Goal: Information Seeking & Learning: Learn about a topic

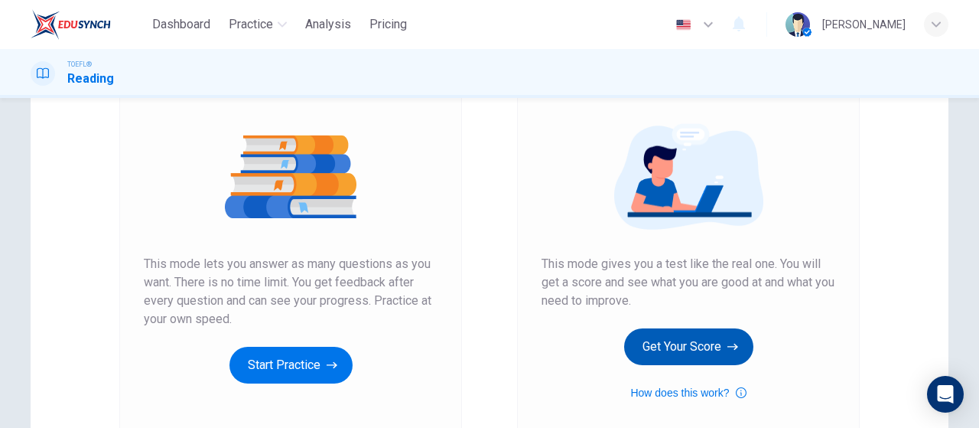
click at [665, 347] on button "Get Your Score" at bounding box center [688, 346] width 129 height 37
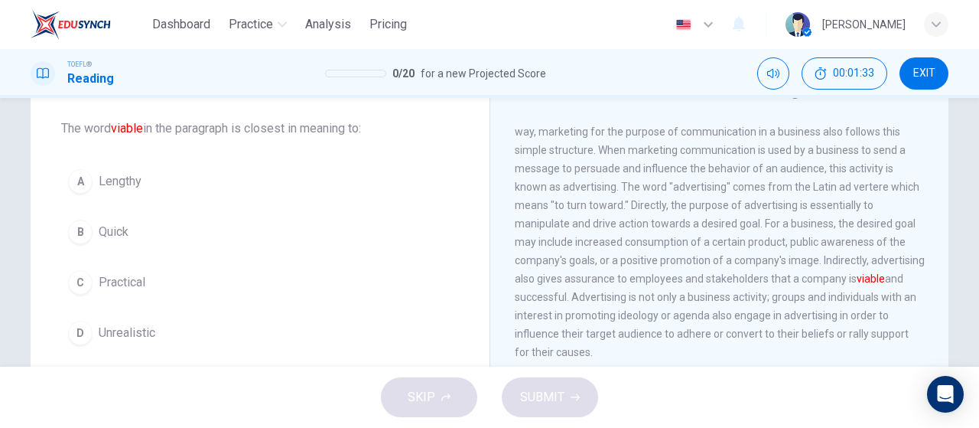
scroll to position [77, 0]
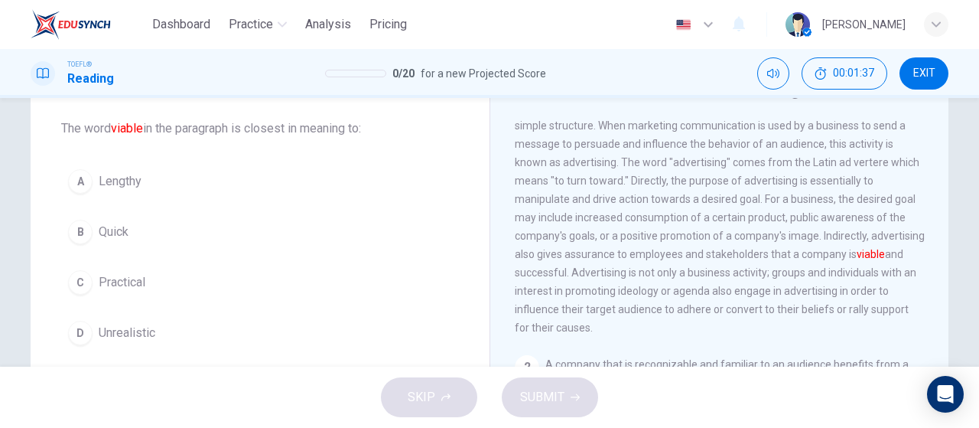
click at [194, 281] on button "C Practical" at bounding box center [260, 282] width 398 height 38
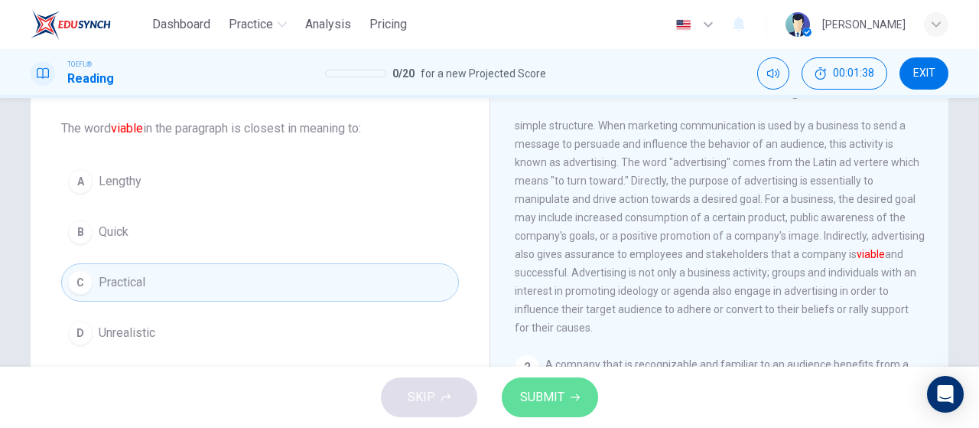
click at [582, 399] on button "SUBMIT" at bounding box center [550, 397] width 96 height 40
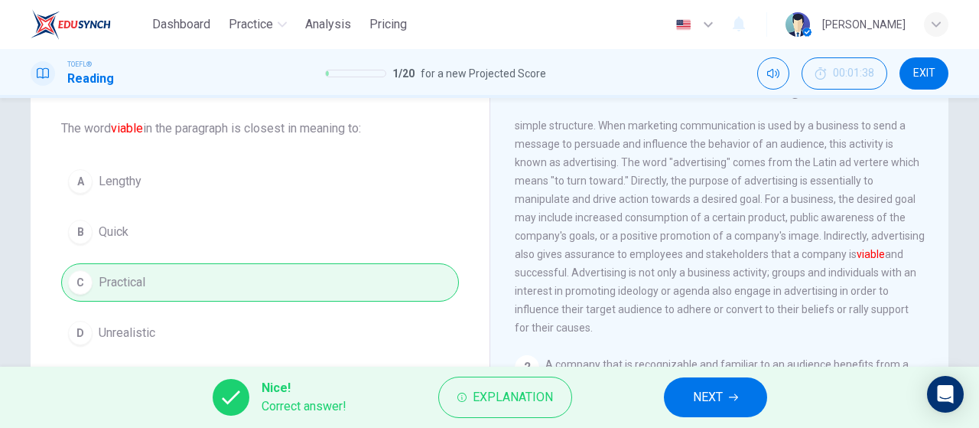
scroll to position [153, 0]
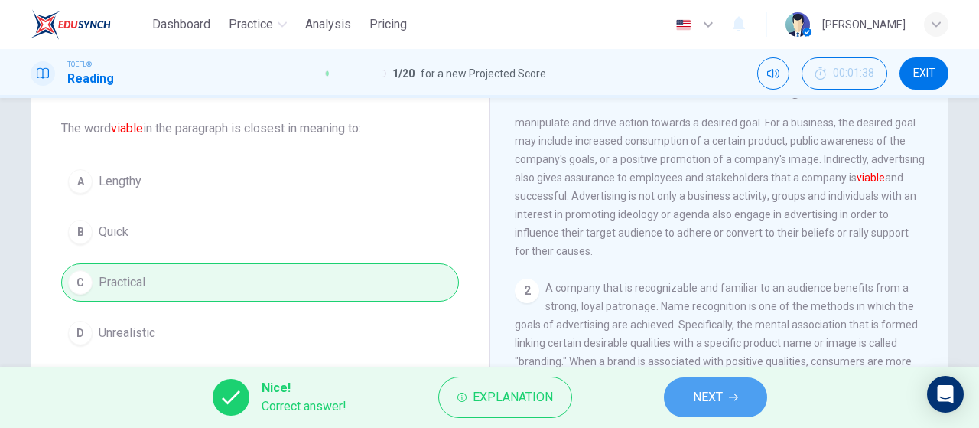
click at [738, 386] on button "NEXT" at bounding box center [715, 397] width 103 height 40
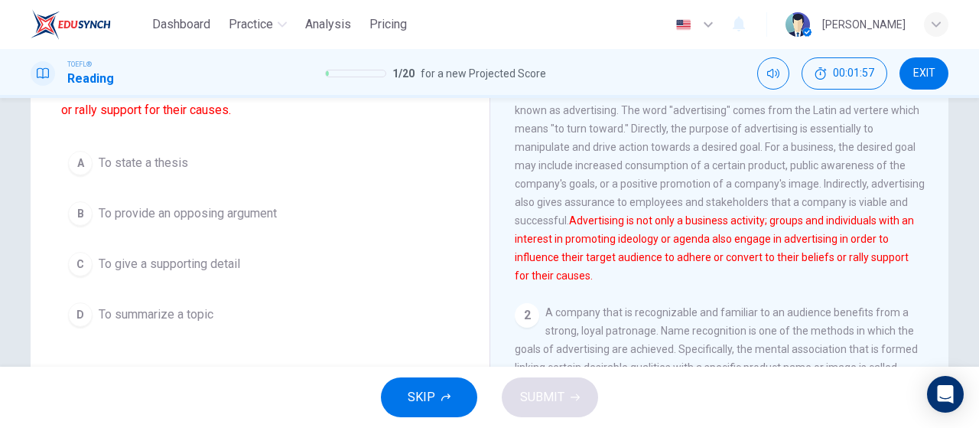
scroll to position [230, 0]
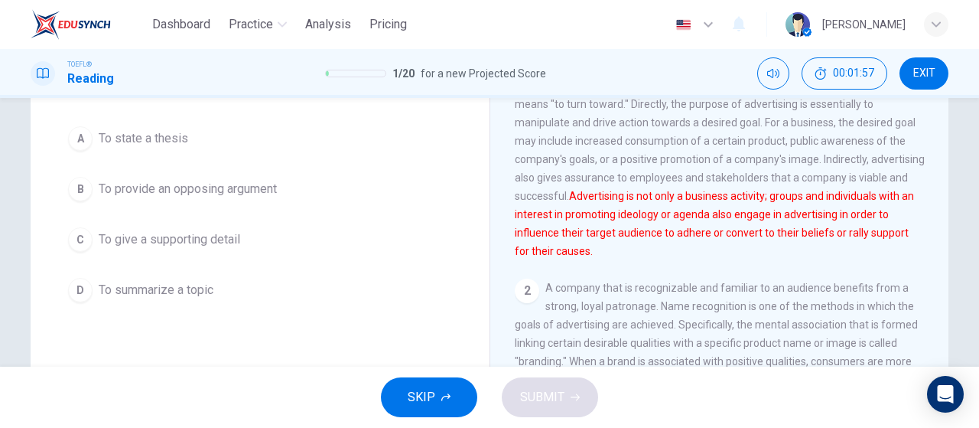
click at [264, 257] on div "A To state a thesis B To provide an opposing argument C To give a supporting de…" at bounding box center [260, 214] width 398 height 190
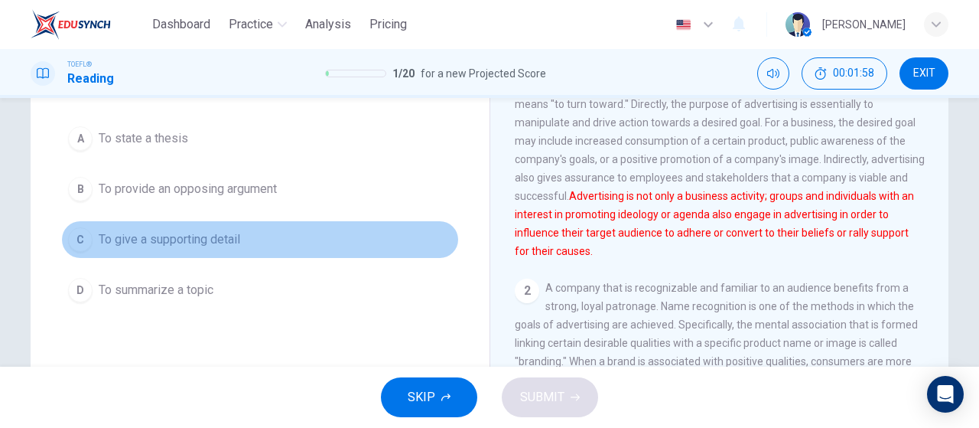
click at [167, 252] on button "C To give a supporting detail" at bounding box center [260, 239] width 398 height 38
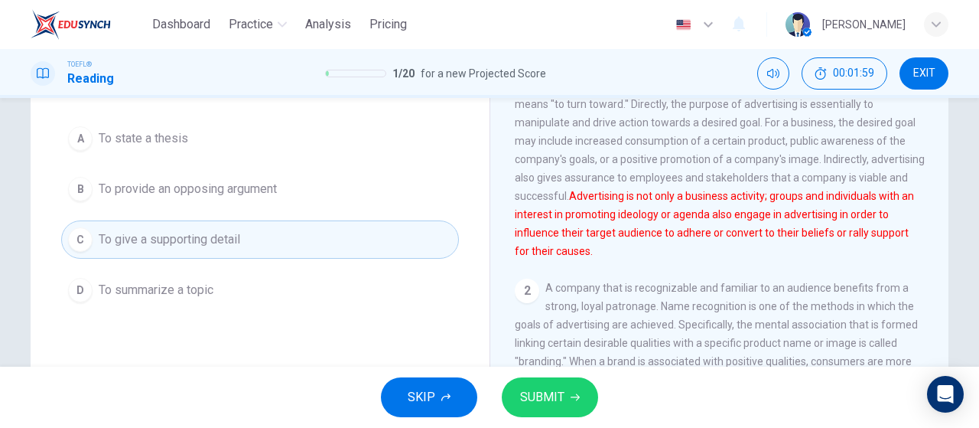
scroll to position [153, 0]
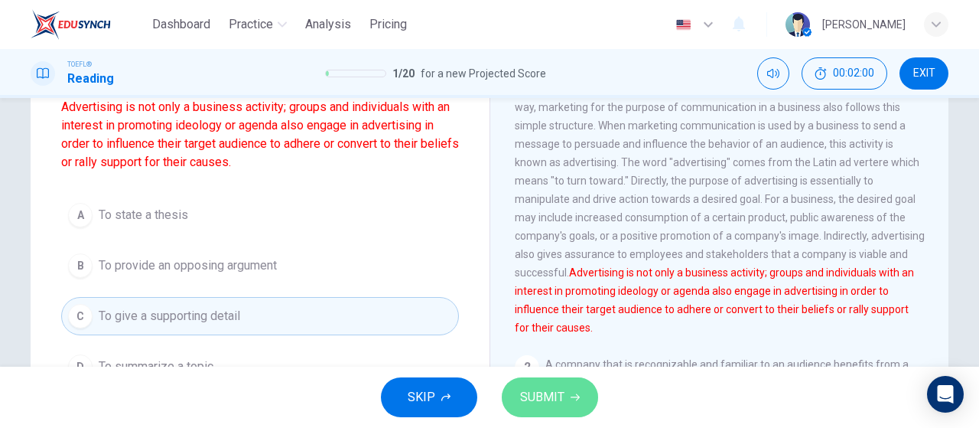
click at [565, 404] on button "SUBMIT" at bounding box center [550, 397] width 96 height 40
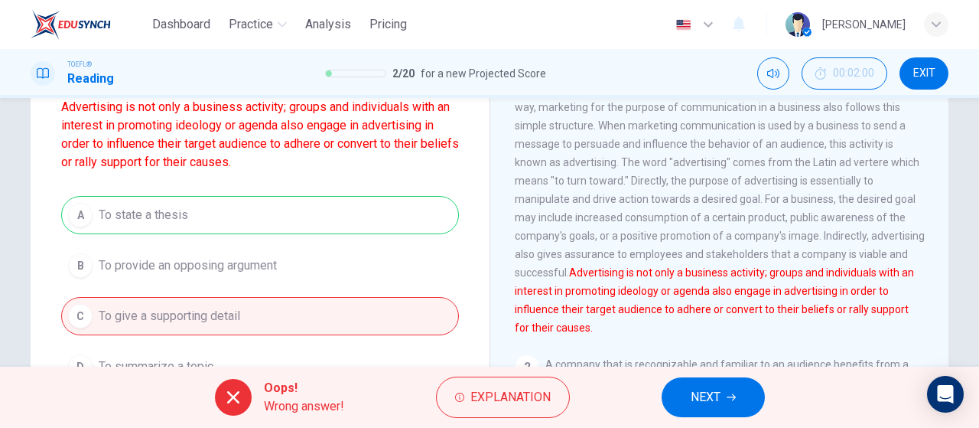
click at [716, 383] on button "NEXT" at bounding box center [713, 397] width 103 height 40
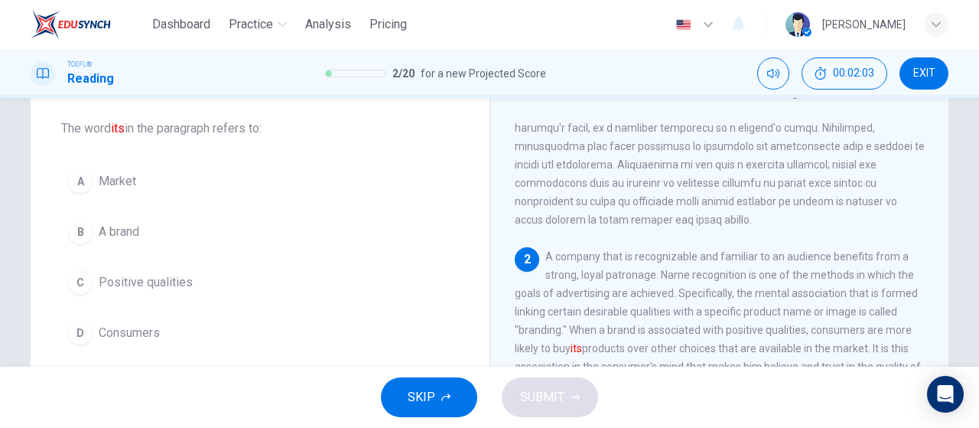
scroll to position [261, 0]
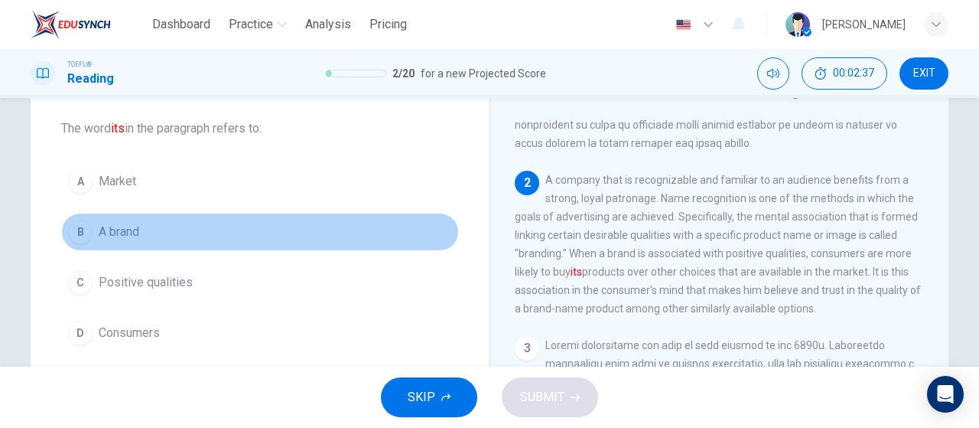
click at [132, 228] on span "A brand" at bounding box center [119, 232] width 41 height 18
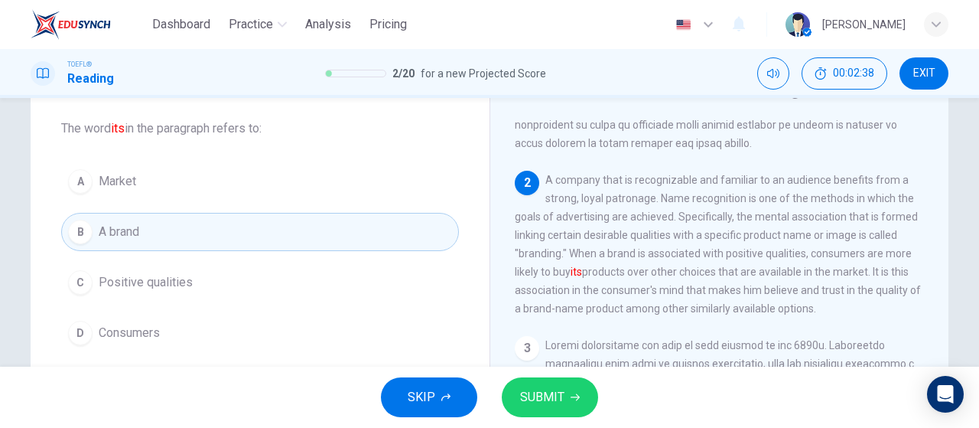
click at [569, 388] on button "SUBMIT" at bounding box center [550, 397] width 96 height 40
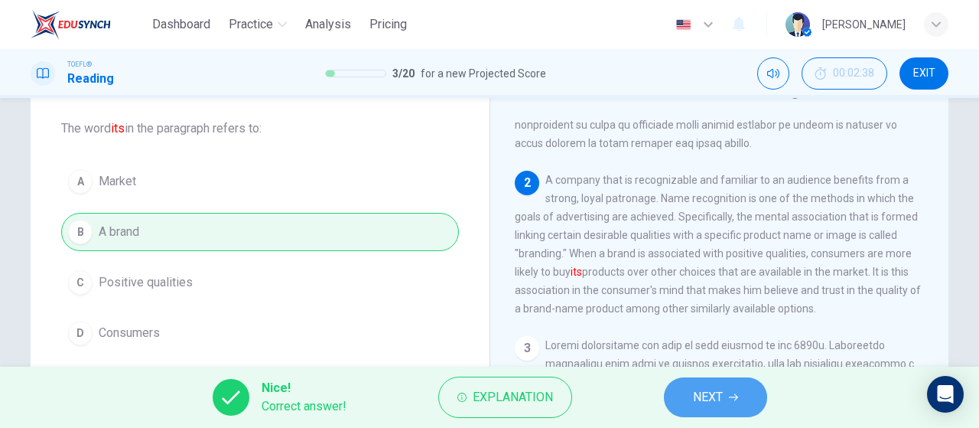
click at [741, 403] on button "NEXT" at bounding box center [715, 397] width 103 height 40
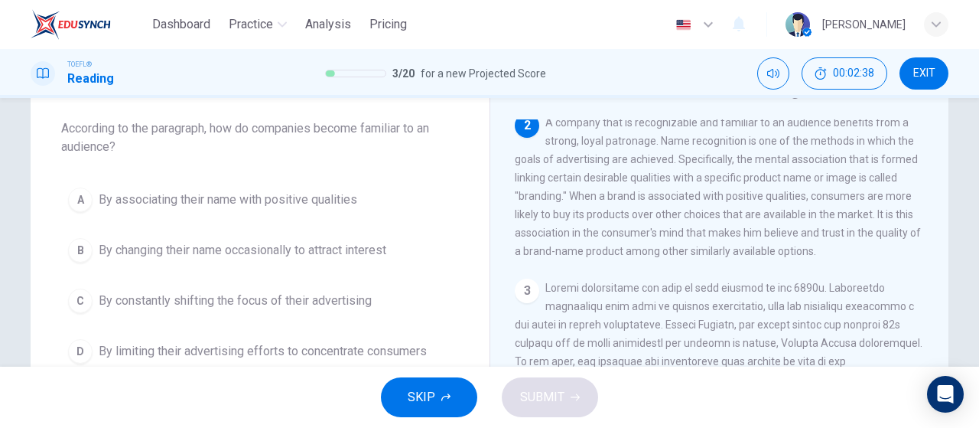
scroll to position [320, 0]
click at [289, 204] on span "By associating their name with positive qualities" at bounding box center [228, 200] width 259 height 18
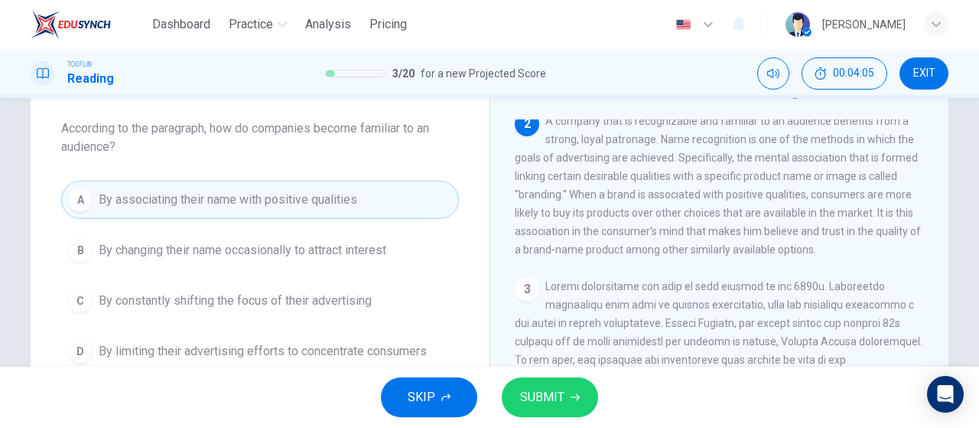
click at [560, 393] on span "SUBMIT" at bounding box center [542, 396] width 44 height 21
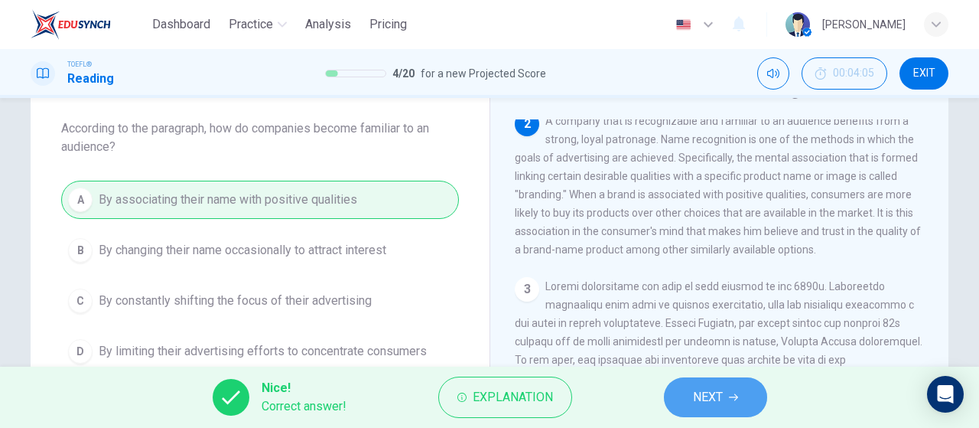
click at [722, 398] on span "NEXT" at bounding box center [708, 396] width 30 height 21
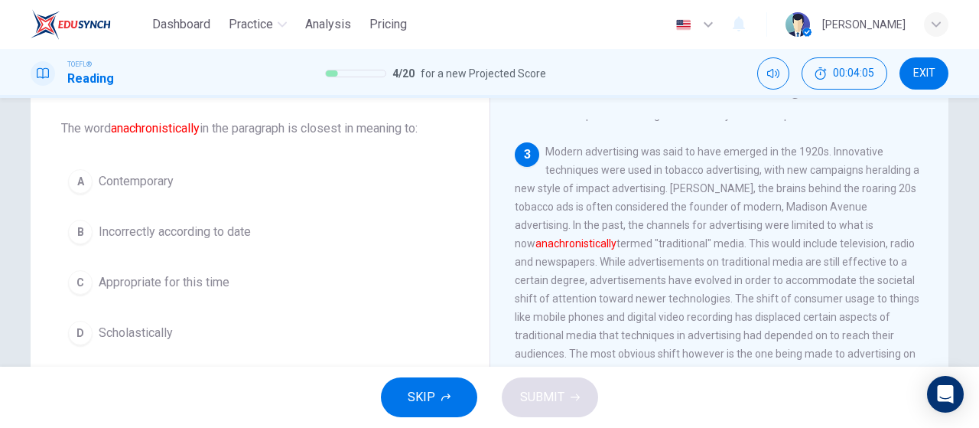
scroll to position [486, 0]
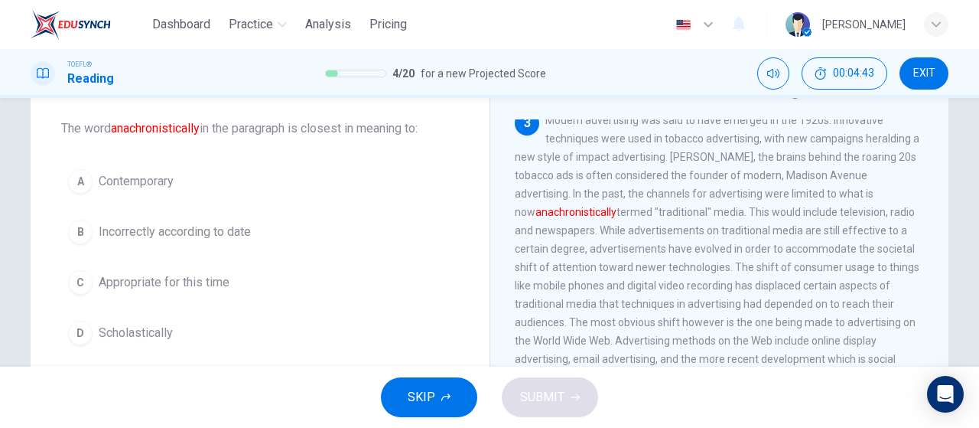
click at [142, 178] on span "Contemporary" at bounding box center [136, 181] width 75 height 18
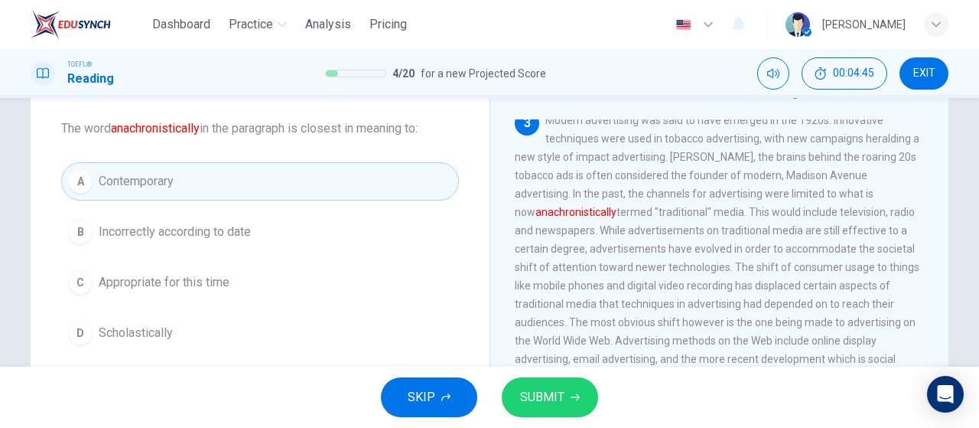
click at [557, 404] on span "SUBMIT" at bounding box center [542, 396] width 44 height 21
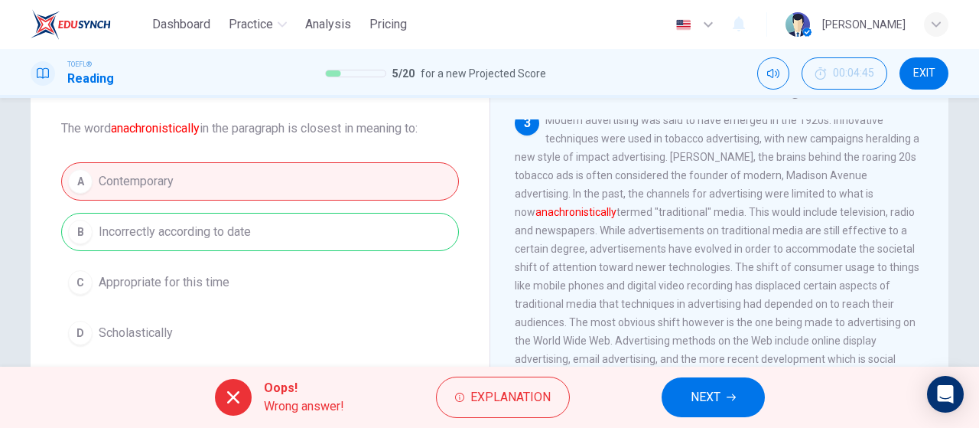
click at [742, 395] on button "NEXT" at bounding box center [713, 397] width 103 height 40
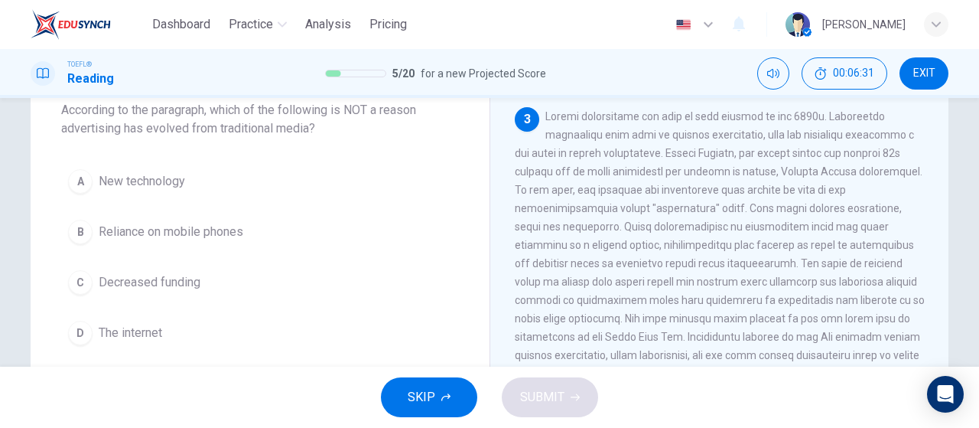
scroll to position [459, 0]
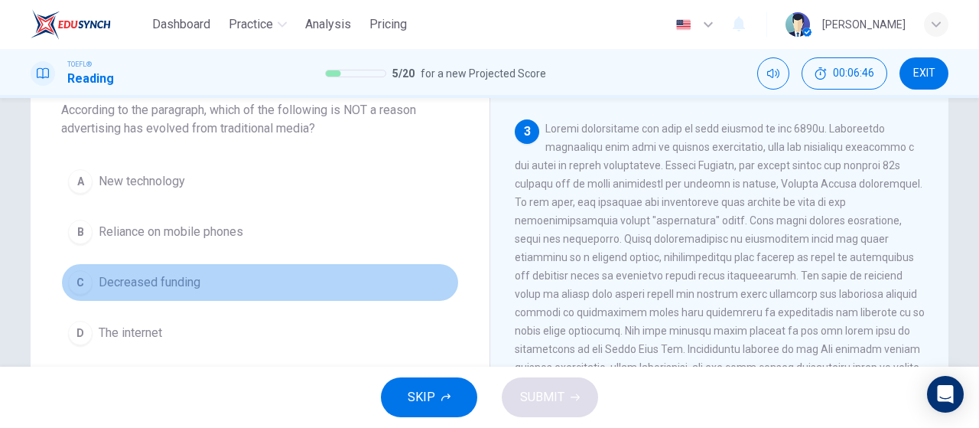
click at [109, 287] on span "Decreased funding" at bounding box center [150, 282] width 102 height 18
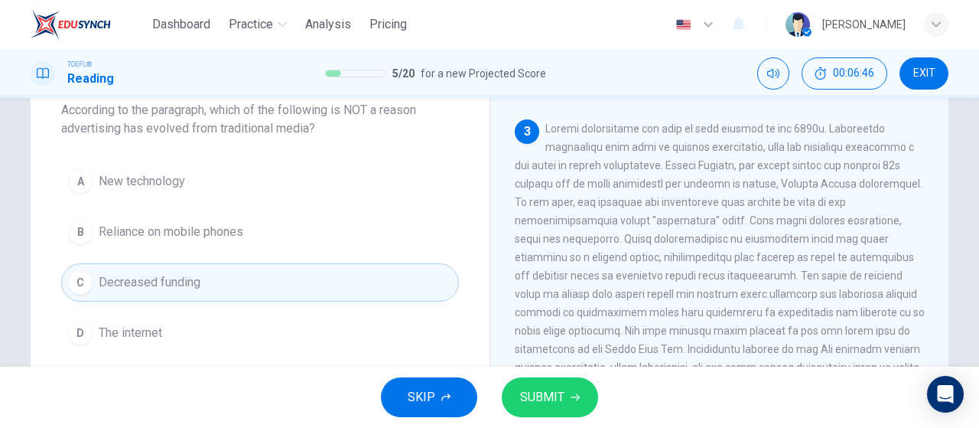
click at [588, 399] on button "SUBMIT" at bounding box center [550, 397] width 96 height 40
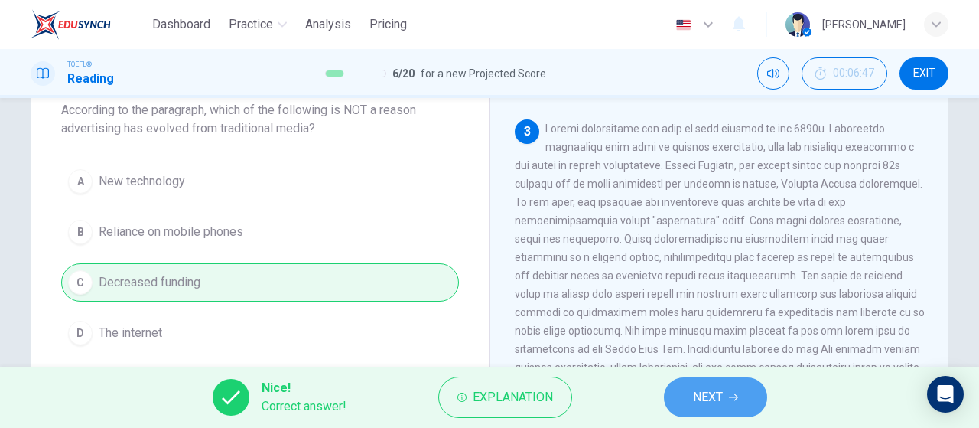
click at [712, 395] on span "NEXT" at bounding box center [708, 396] width 30 height 21
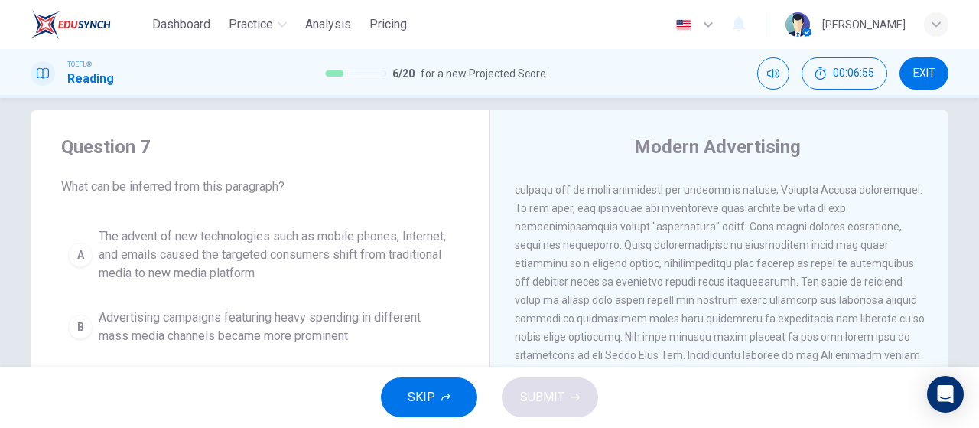
scroll to position [536, 0]
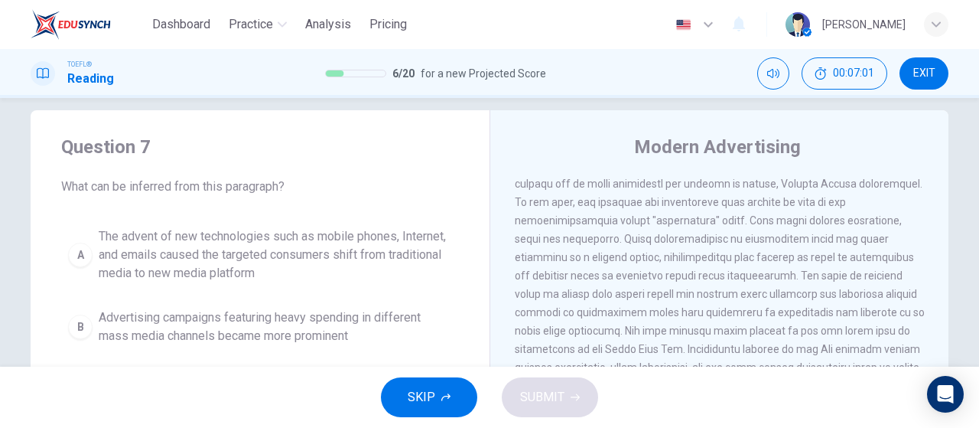
click at [280, 263] on span "The advent of new technologies such as mobile phones, Internet, and emails caus…" at bounding box center [276, 254] width 354 height 55
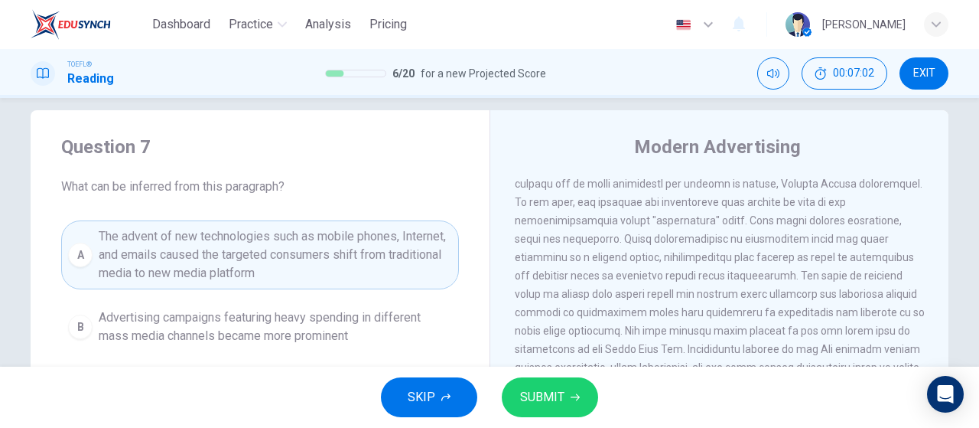
drag, startPoint x: 547, startPoint y: 415, endPoint x: 543, endPoint y: 380, distance: 35.4
click at [548, 415] on button "SUBMIT" at bounding box center [550, 397] width 96 height 40
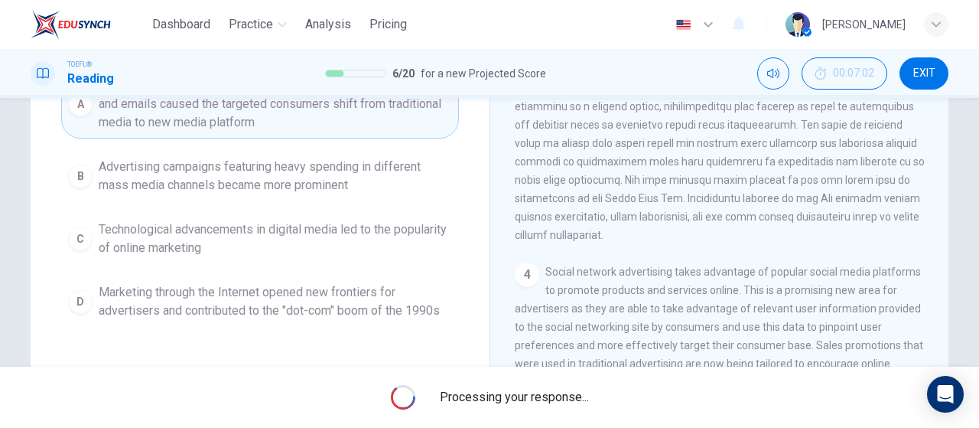
scroll to position [171, 0]
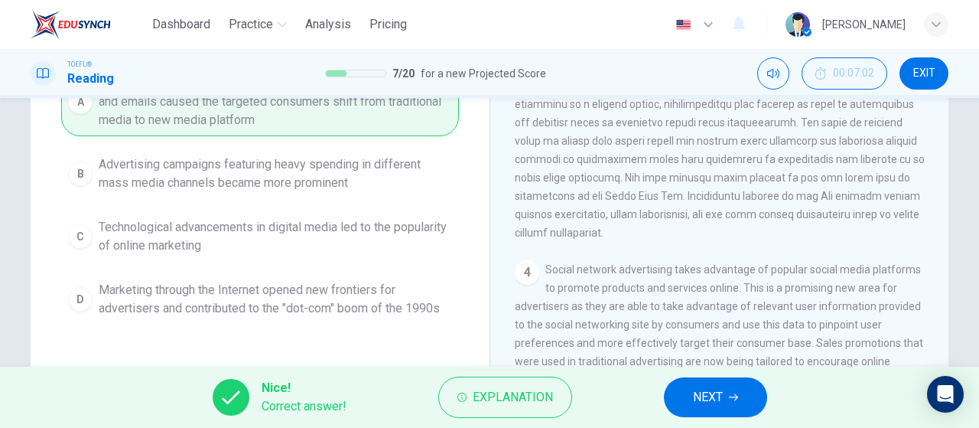
click at [738, 393] on button "NEXT" at bounding box center [715, 397] width 103 height 40
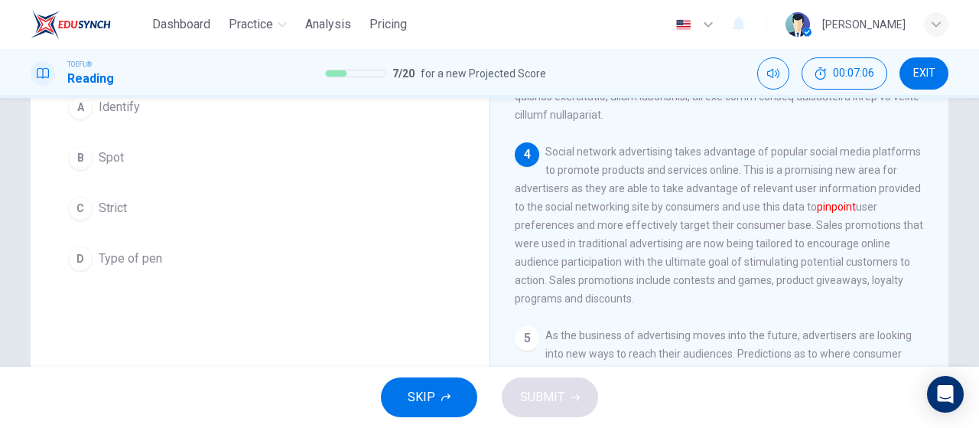
scroll to position [95, 0]
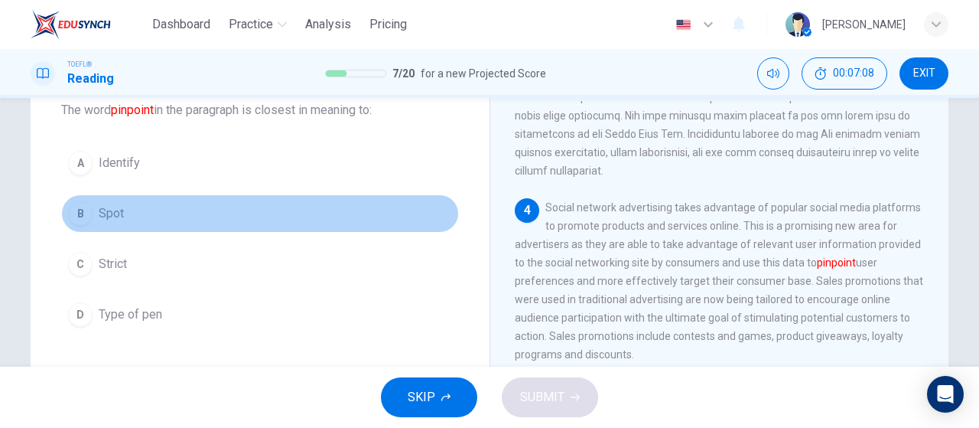
click at [158, 220] on button "B Spot" at bounding box center [260, 213] width 398 height 38
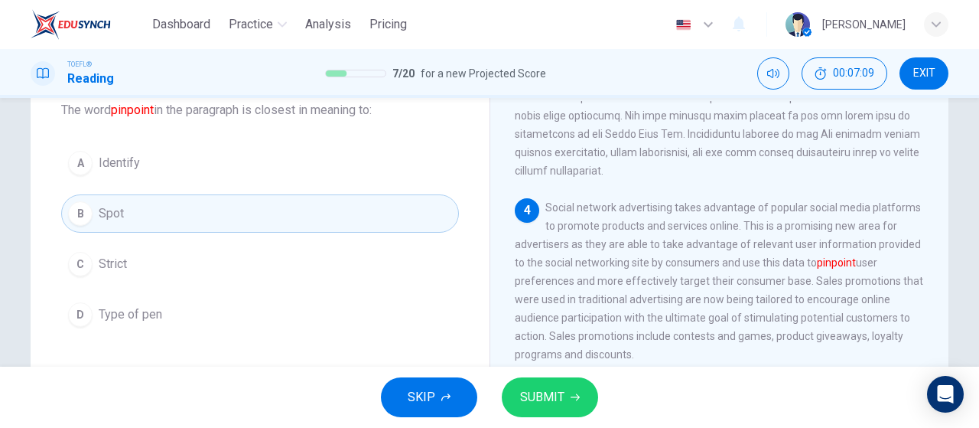
click at [565, 402] on button "SUBMIT" at bounding box center [550, 397] width 96 height 40
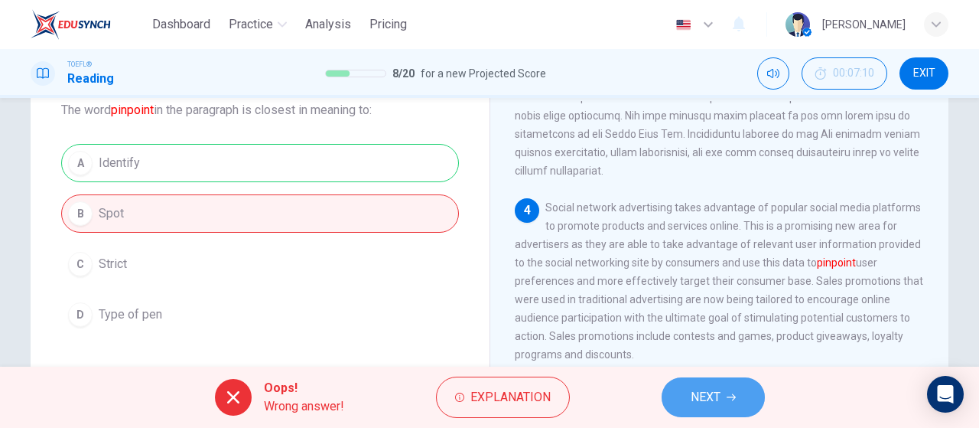
click at [716, 404] on span "NEXT" at bounding box center [706, 396] width 30 height 21
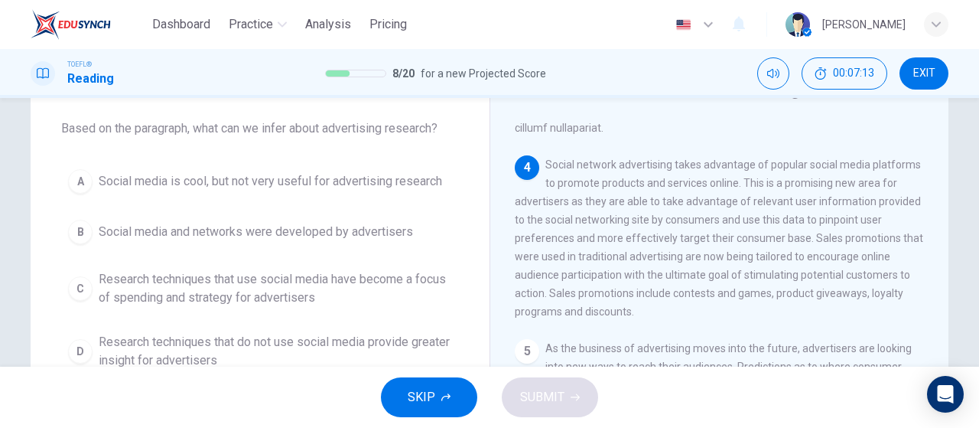
scroll to position [77, 0]
drag, startPoint x: 584, startPoint y: 247, endPoint x: 868, endPoint y: 252, distance: 284.7
click at [868, 250] on span "Social network advertising takes advantage of popular social media platforms to…" at bounding box center [719, 237] width 409 height 159
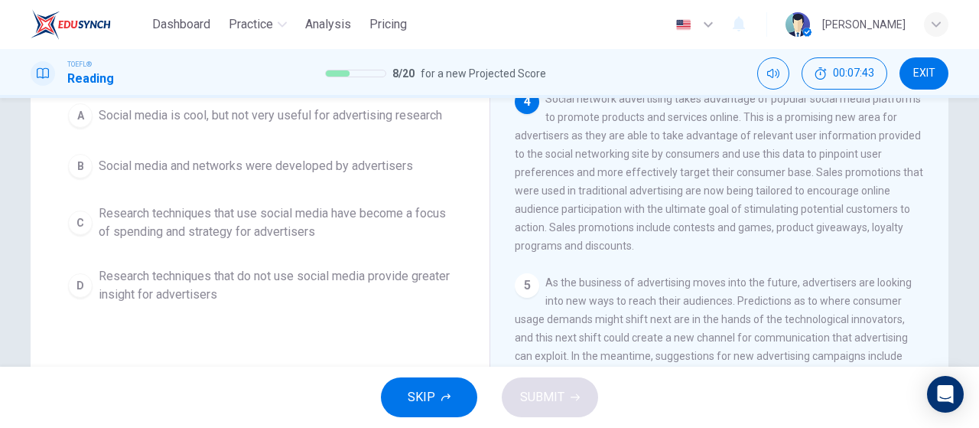
scroll to position [230, 0]
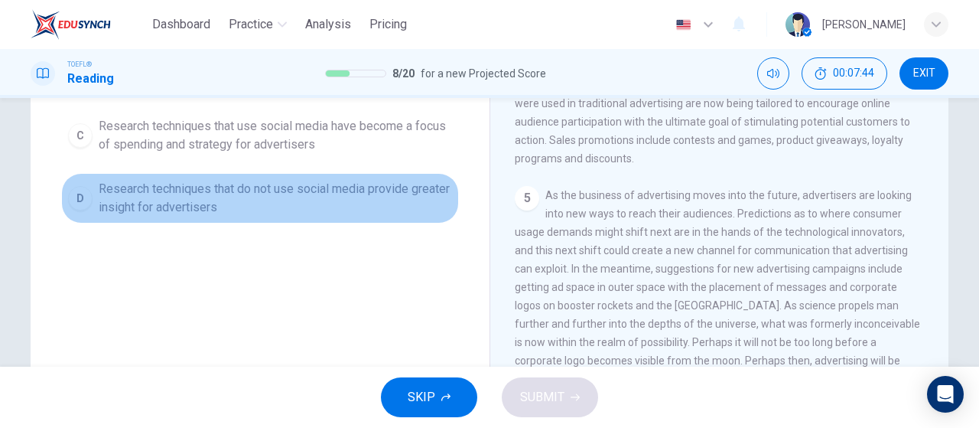
click at [239, 180] on span "Research techniques that do not use social media provide greater insight for ad…" at bounding box center [276, 198] width 354 height 37
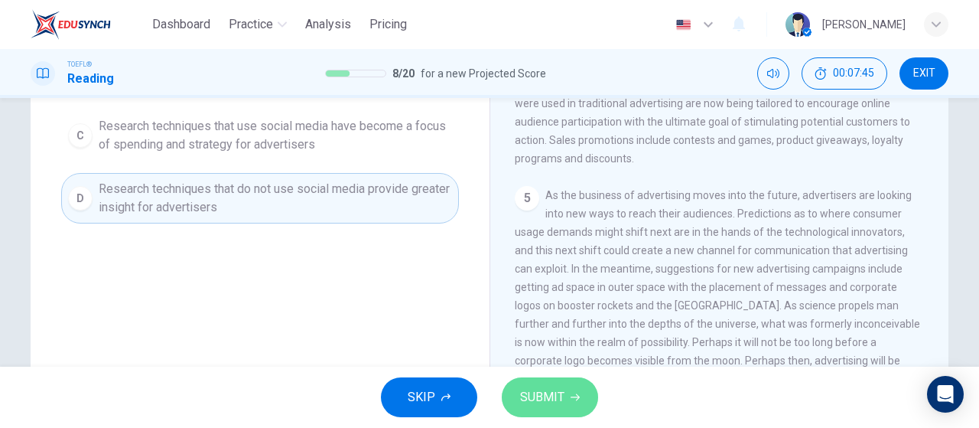
click at [554, 405] on span "SUBMIT" at bounding box center [542, 396] width 44 height 21
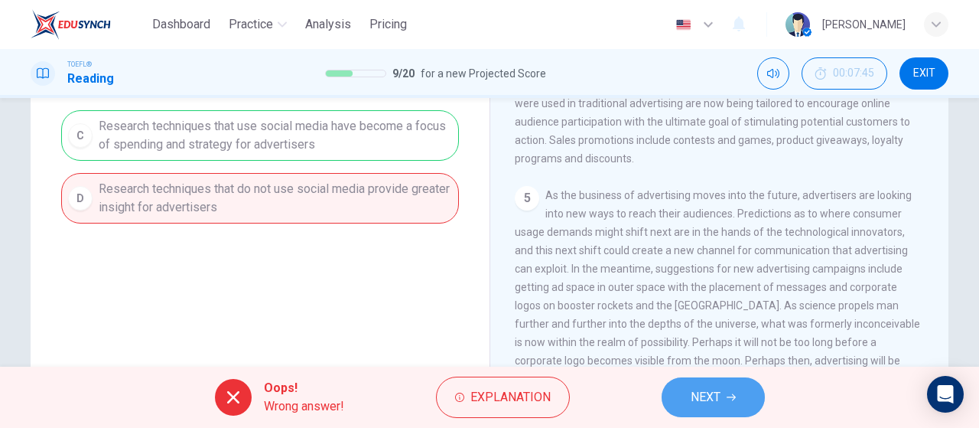
click at [705, 400] on span "NEXT" at bounding box center [706, 396] width 30 height 21
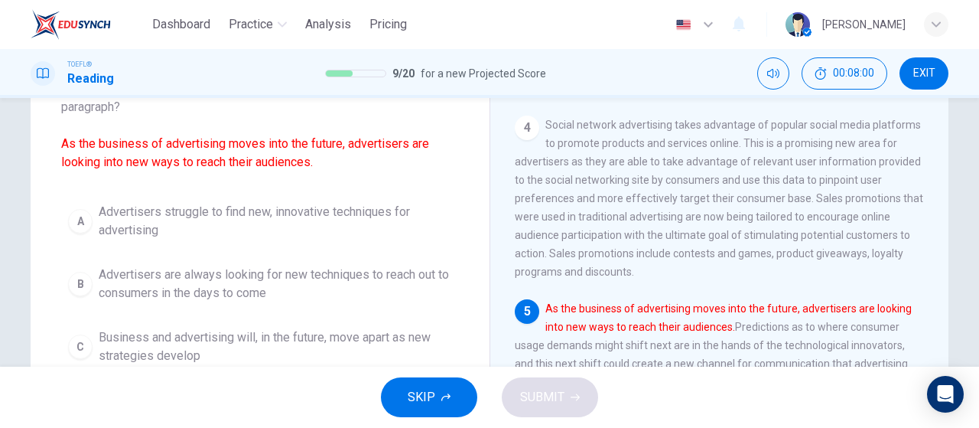
scroll to position [150, 0]
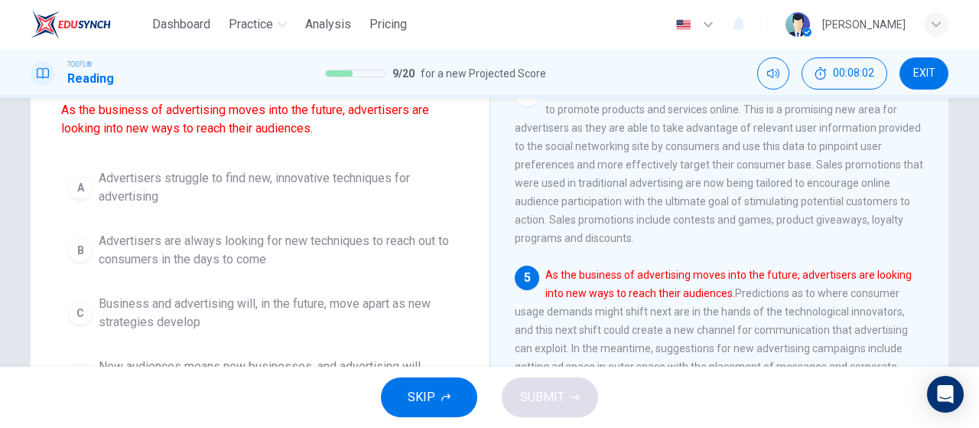
click at [333, 261] on span "Advertisers are always looking for new techniques to reach out to consumers in …" at bounding box center [276, 250] width 354 height 37
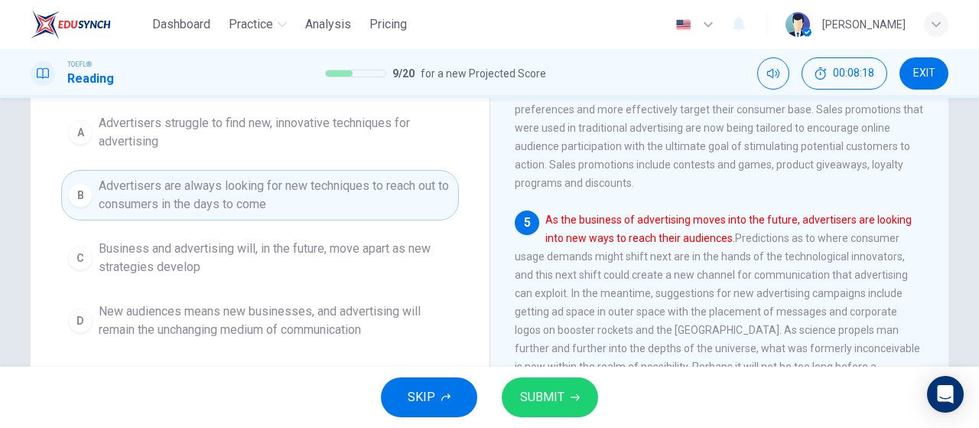
scroll to position [226, 0]
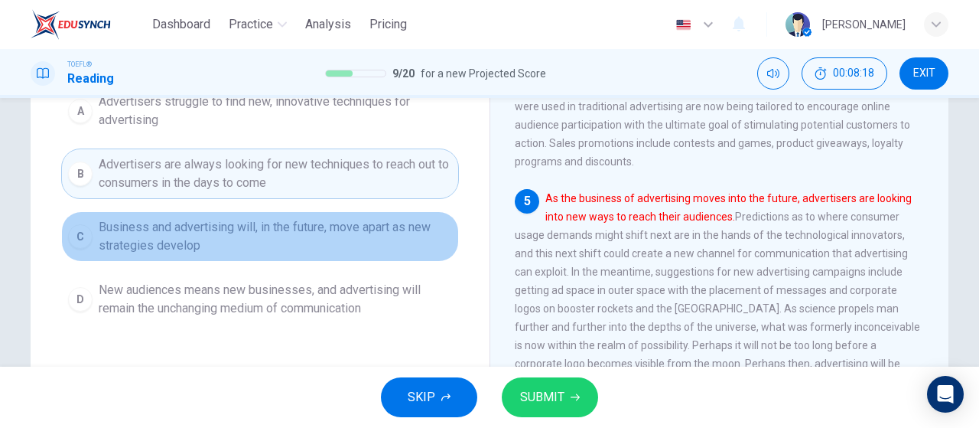
click at [321, 243] on span "Business and advertising will, in the future, move apart as new strategies deve…" at bounding box center [276, 236] width 354 height 37
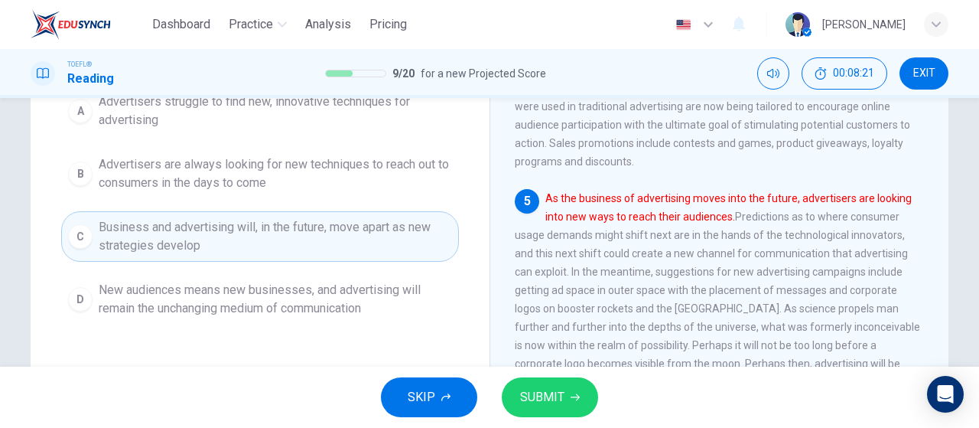
click at [552, 389] on span "SUBMIT" at bounding box center [542, 396] width 44 height 21
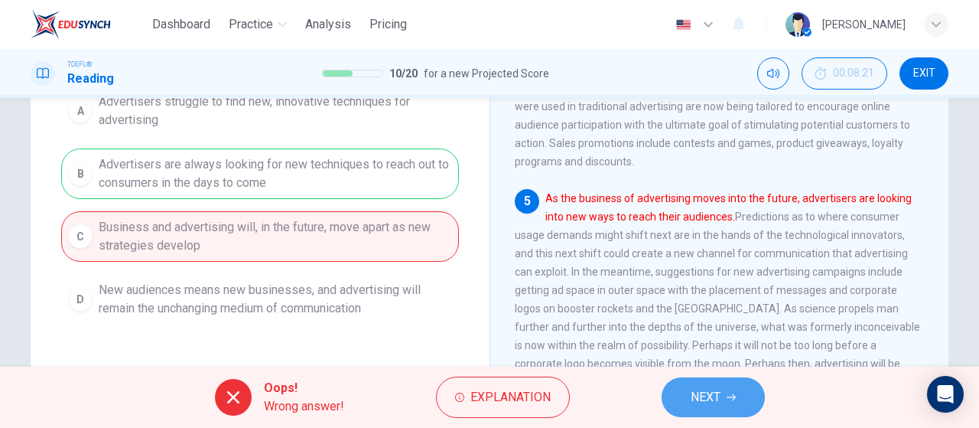
click at [741, 399] on button "NEXT" at bounding box center [713, 397] width 103 height 40
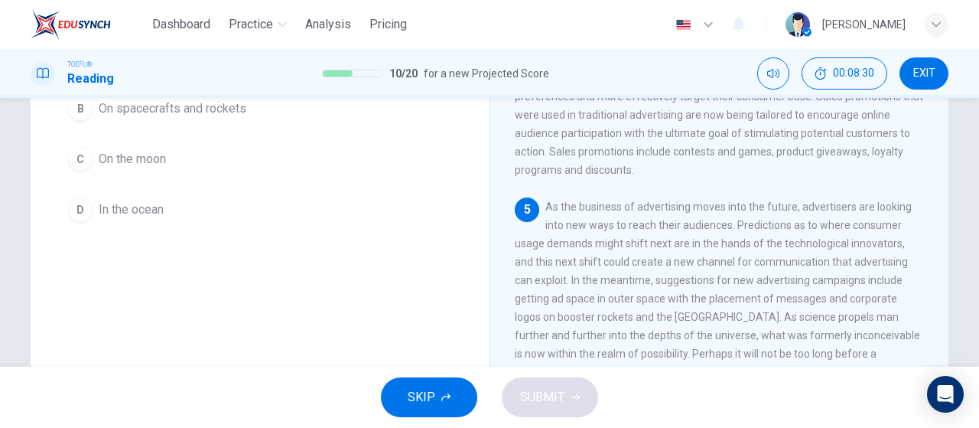
scroll to position [306, 0]
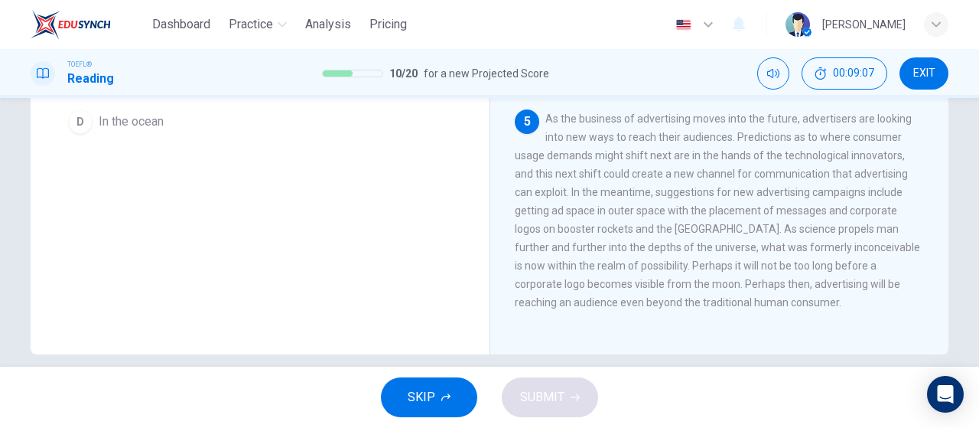
drag, startPoint x: 696, startPoint y: 279, endPoint x: 796, endPoint y: 287, distance: 99.8
click at [796, 287] on span "As the business of advertising moves into the future, advertisers are looking i…" at bounding box center [718, 210] width 406 height 196
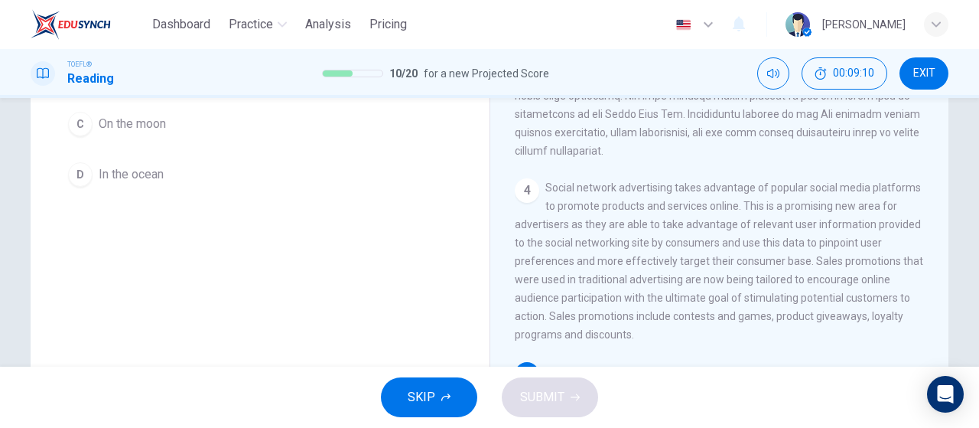
scroll to position [230, 0]
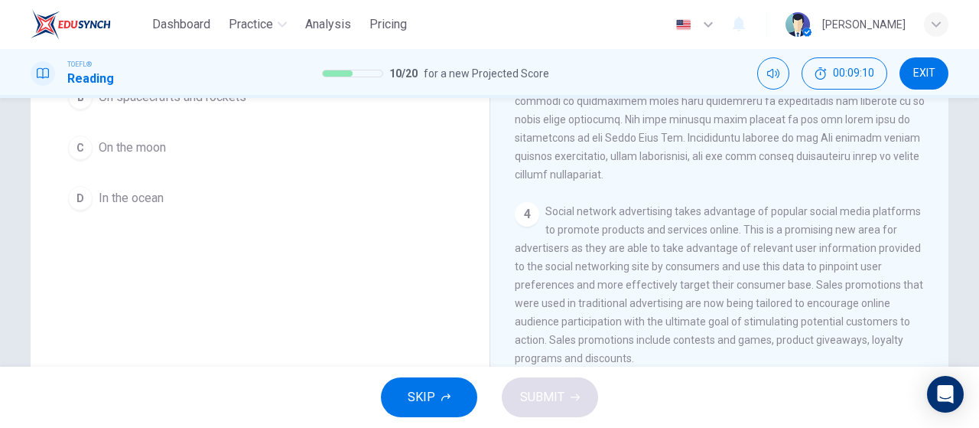
click at [210, 204] on button "D In the ocean" at bounding box center [260, 198] width 398 height 38
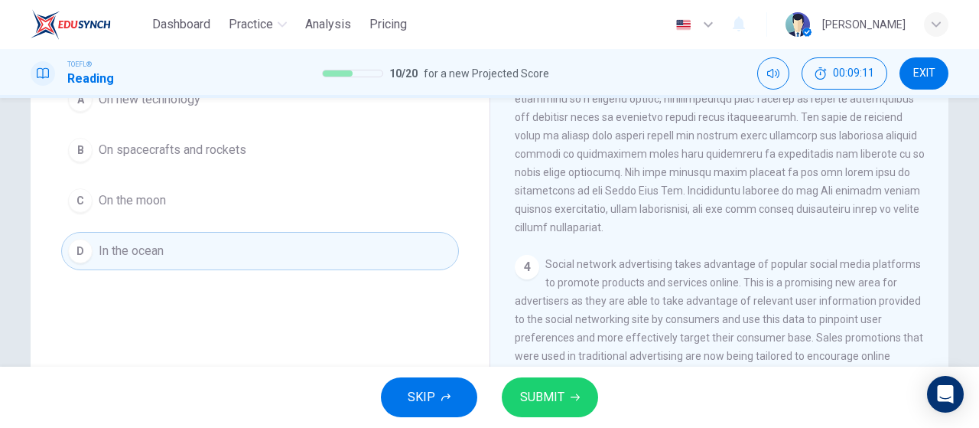
scroll to position [153, 0]
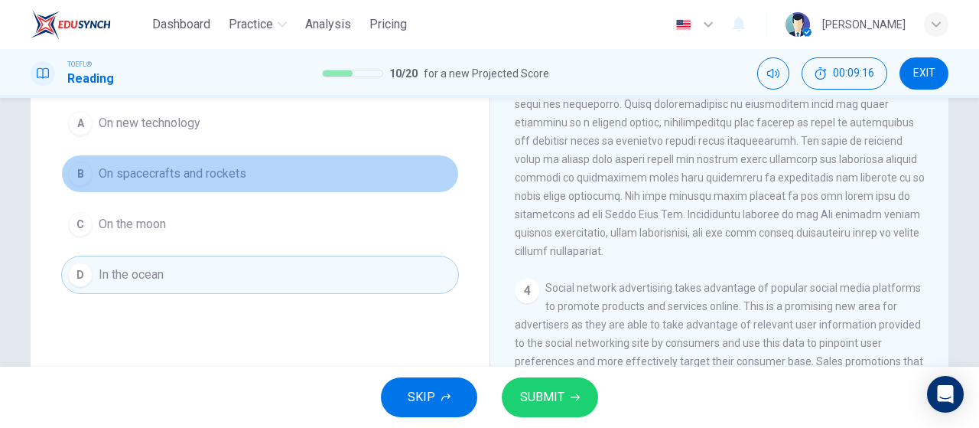
click at [248, 173] on button "B On spacecrafts and rockets" at bounding box center [260, 174] width 398 height 38
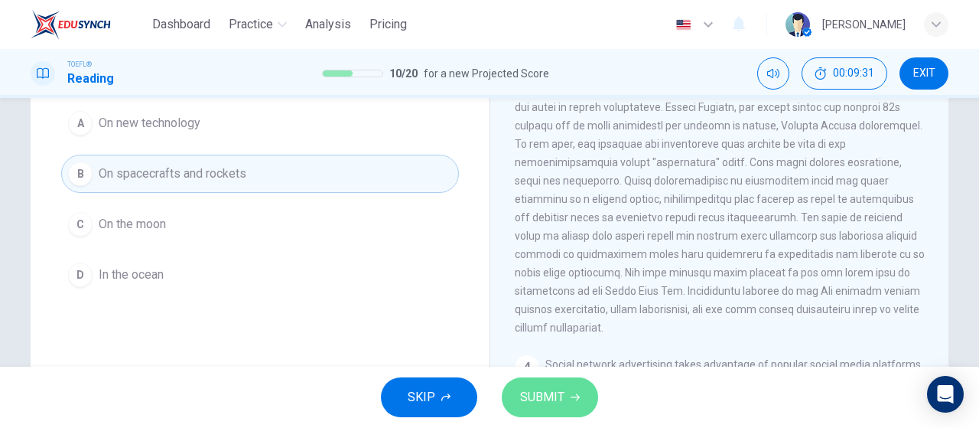
click at [540, 408] on span "SUBMIT" at bounding box center [542, 396] width 44 height 21
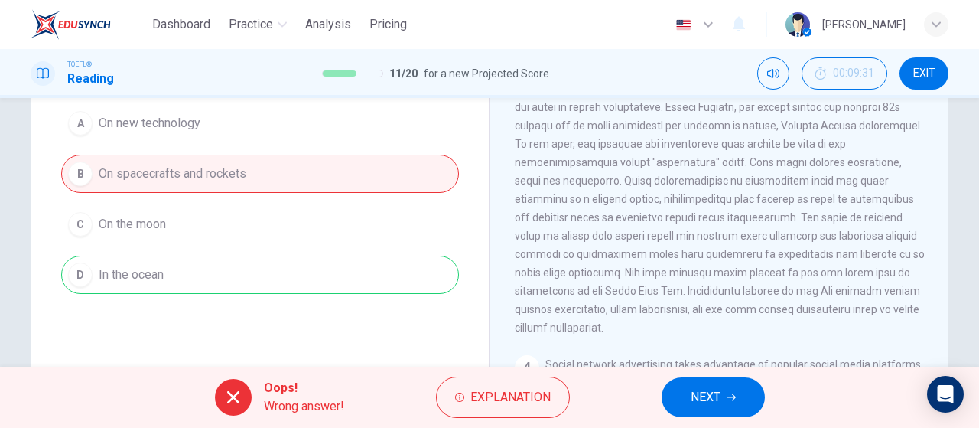
click at [716, 395] on span "NEXT" at bounding box center [706, 396] width 30 height 21
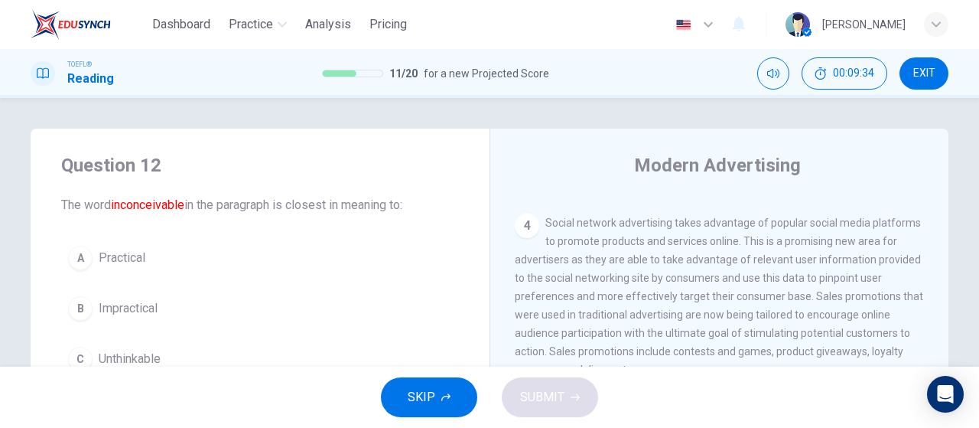
scroll to position [77, 0]
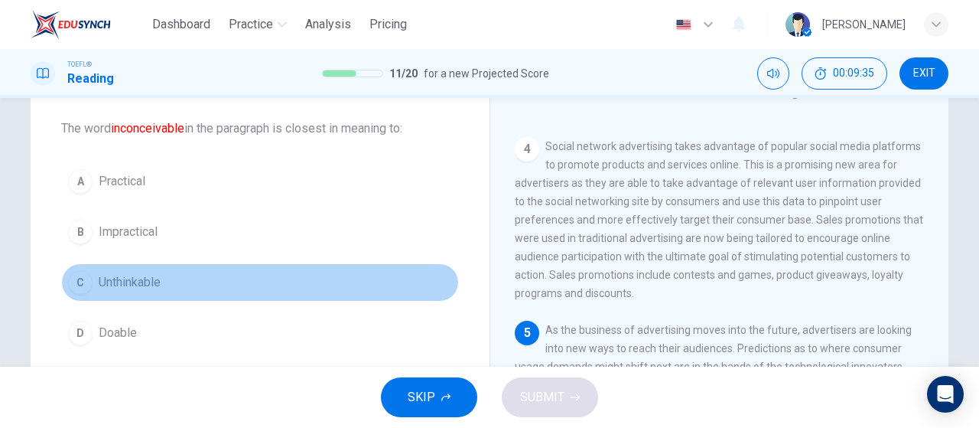
click at [158, 288] on span "Unthinkable" at bounding box center [130, 282] width 62 height 18
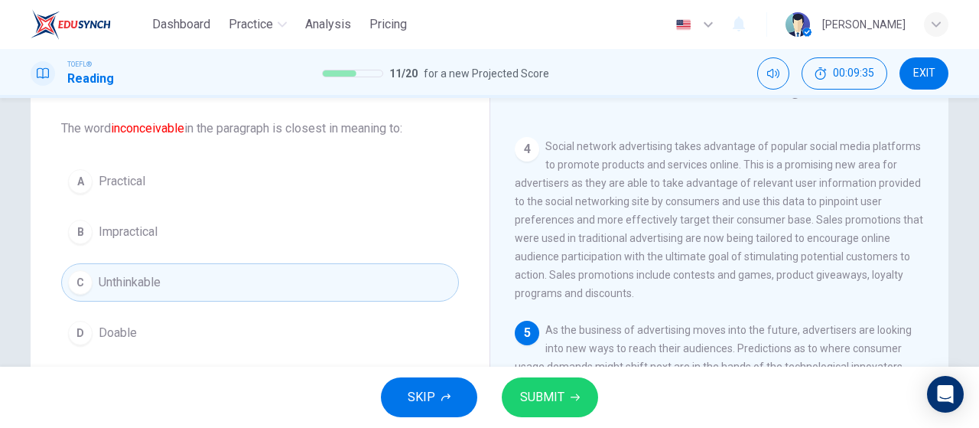
click at [549, 409] on button "SUBMIT" at bounding box center [550, 397] width 96 height 40
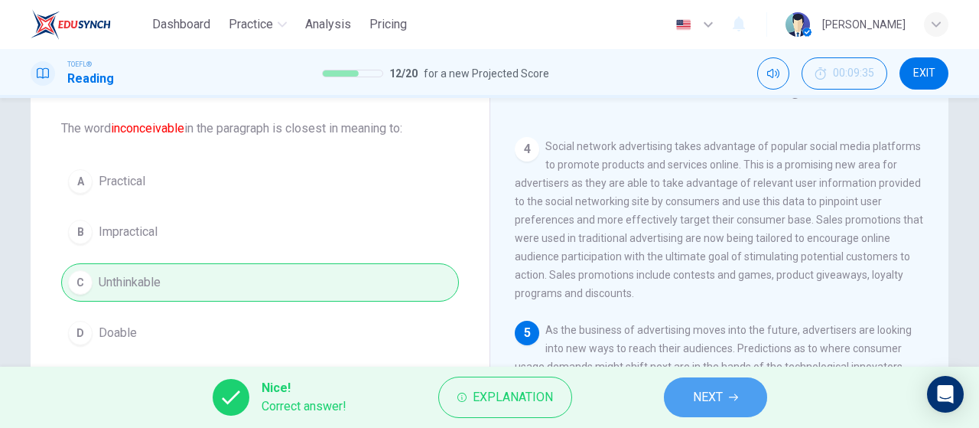
click at [718, 407] on span "NEXT" at bounding box center [708, 396] width 30 height 21
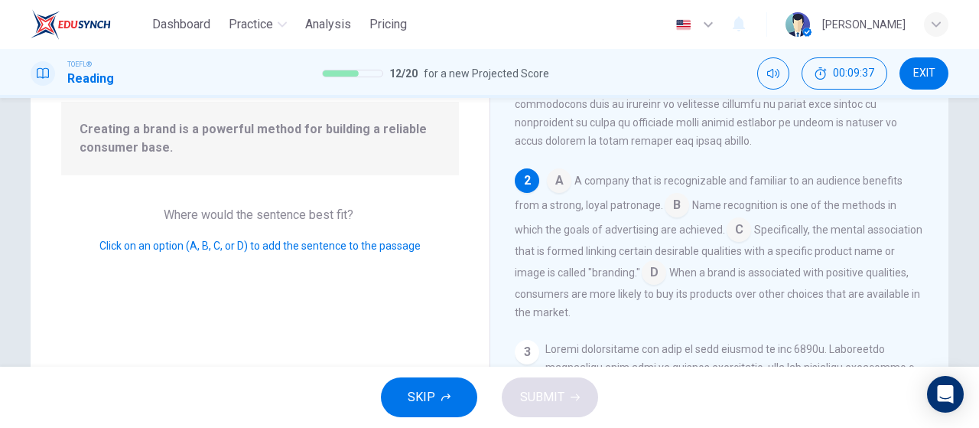
scroll to position [110, 0]
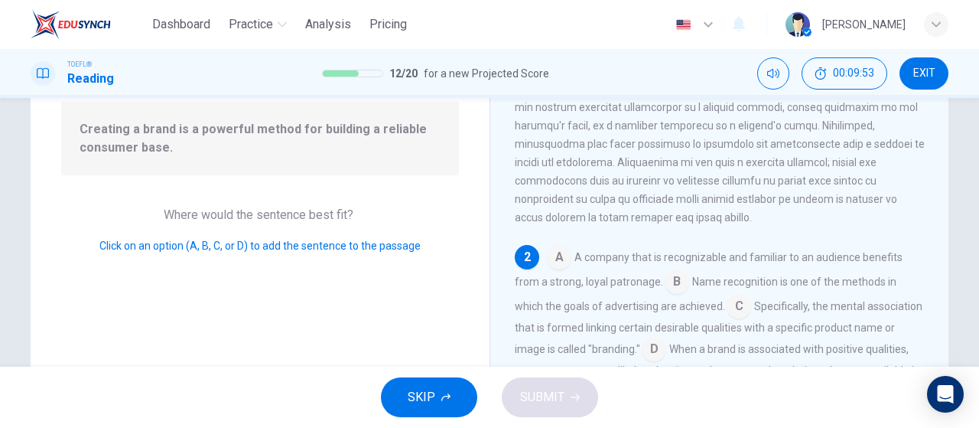
click at [553, 269] on input at bounding box center [559, 258] width 24 height 24
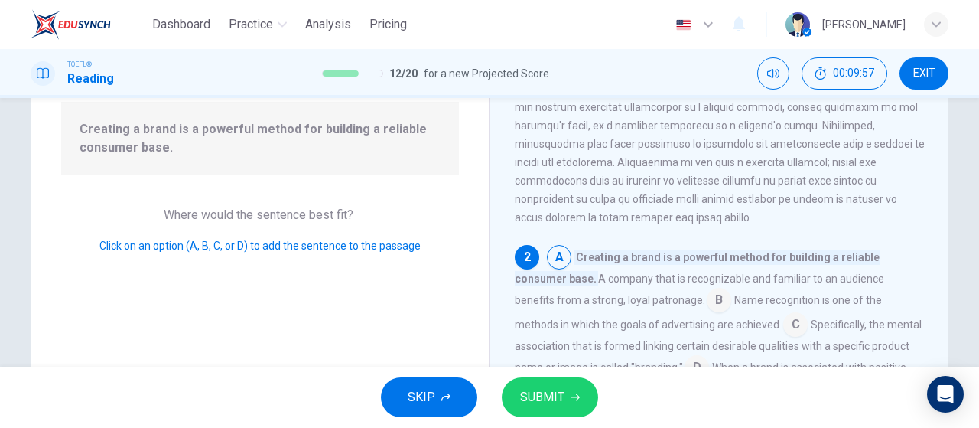
click at [544, 396] on span "SUBMIT" at bounding box center [542, 396] width 44 height 21
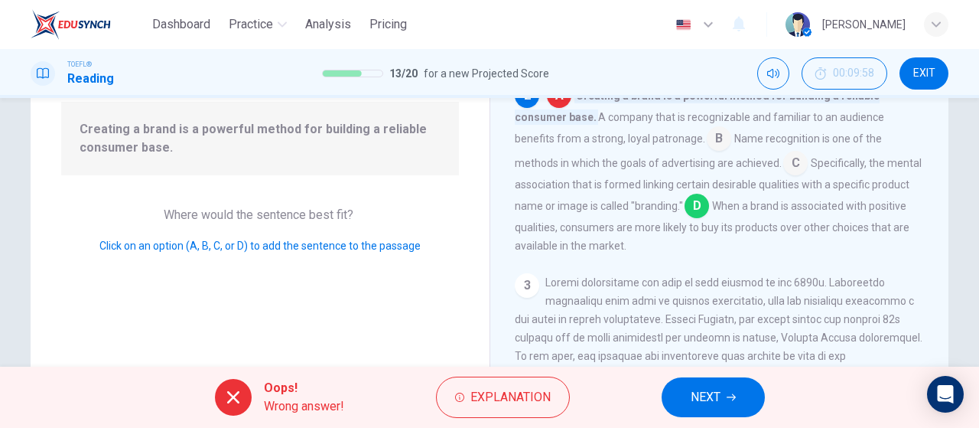
scroll to position [187, 0]
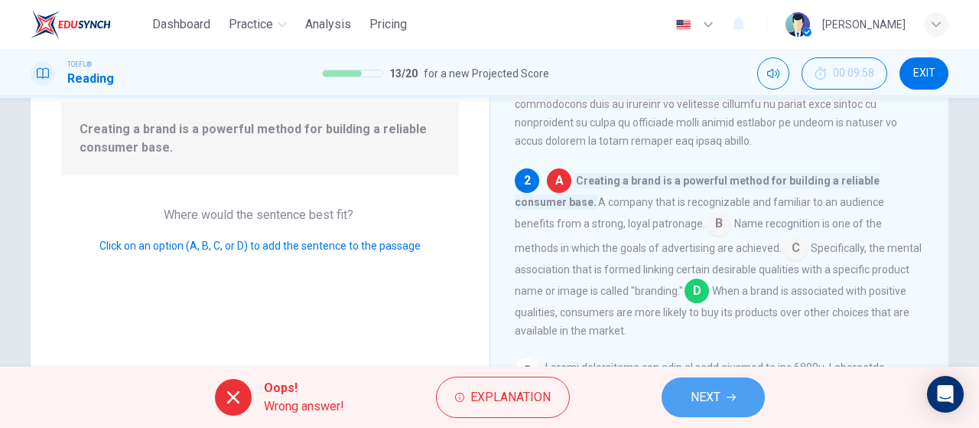
click at [725, 394] on button "NEXT" at bounding box center [713, 397] width 103 height 40
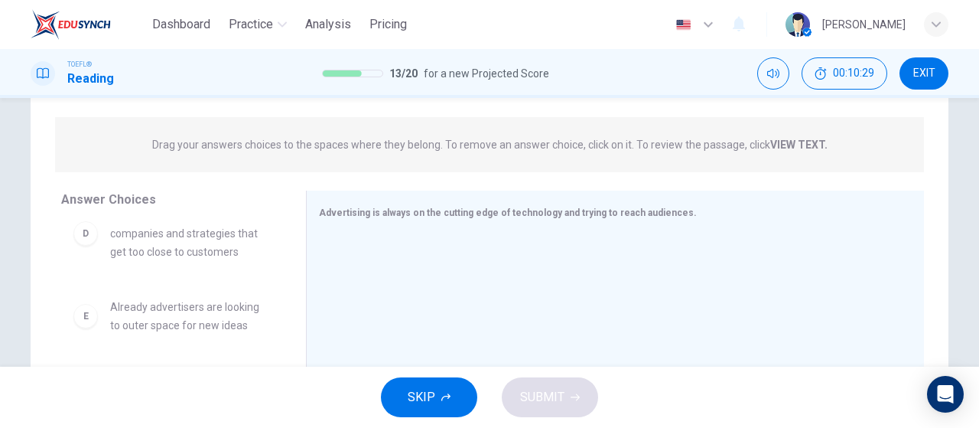
scroll to position [321, 0]
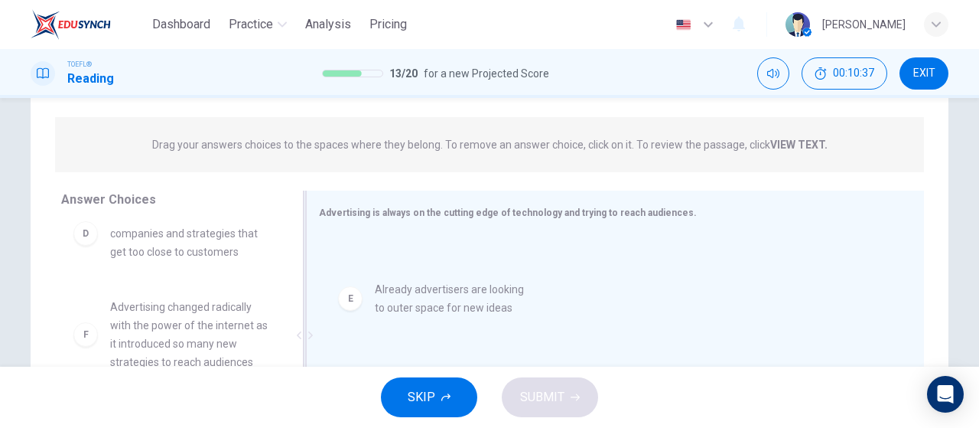
drag, startPoint x: 222, startPoint y: 328, endPoint x: 470, endPoint y: 312, distance: 248.4
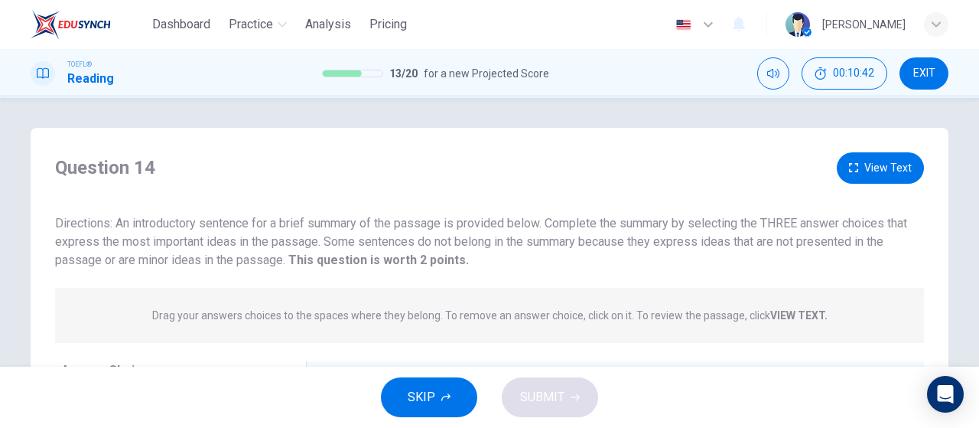
scroll to position [0, 0]
click at [869, 176] on button "View Text" at bounding box center [880, 168] width 87 height 31
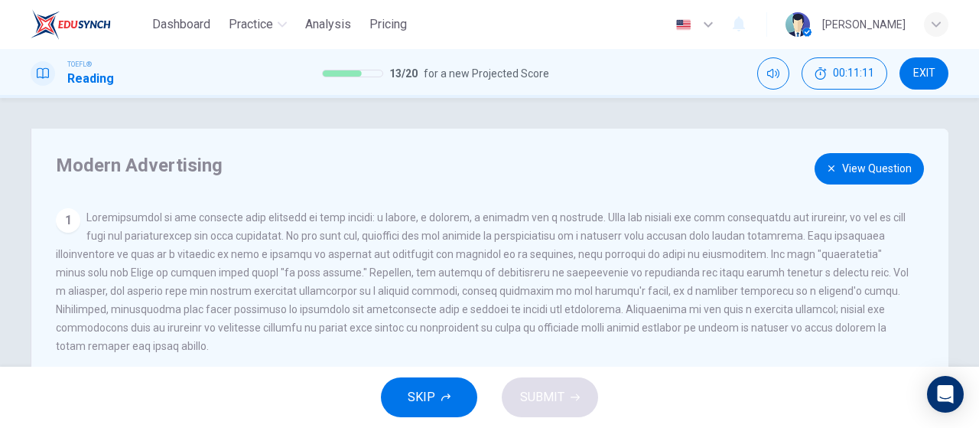
click at [880, 187] on div "Modern Advertising View Question 1 2 A company that is recognizable and familia…" at bounding box center [490, 395] width 918 height 532
click at [888, 165] on button "View Question" at bounding box center [869, 168] width 109 height 31
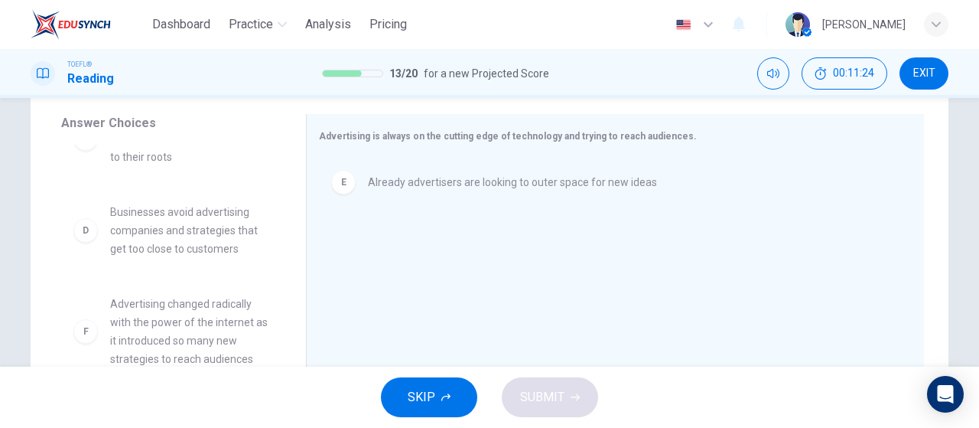
scroll to position [324, 0]
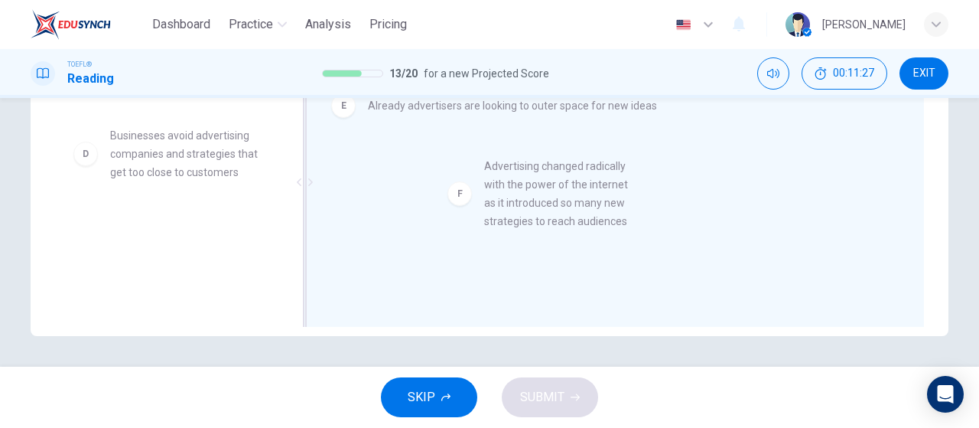
drag, startPoint x: 153, startPoint y: 273, endPoint x: 595, endPoint y: 204, distance: 447.0
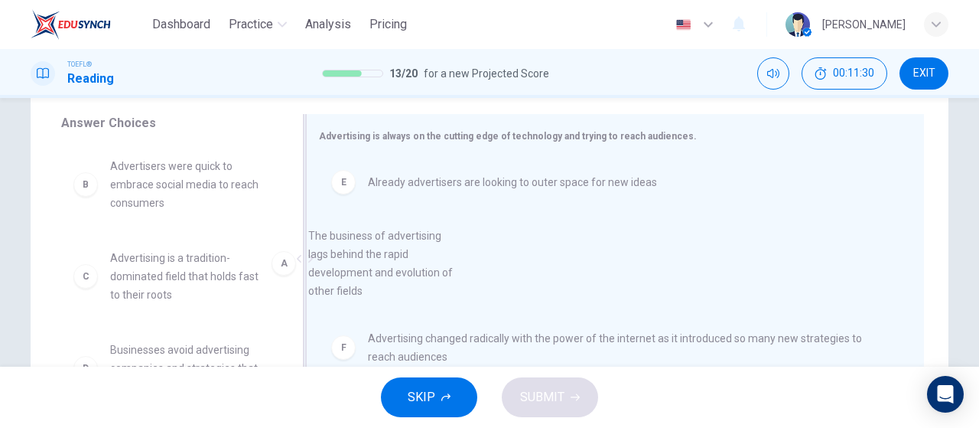
scroll to position [4, 0]
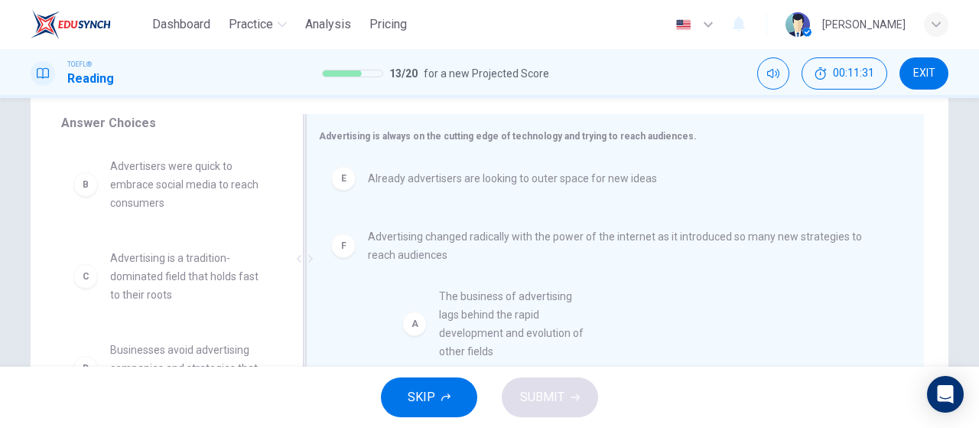
drag, startPoint x: 149, startPoint y: 217, endPoint x: 481, endPoint y: 347, distance: 356.0
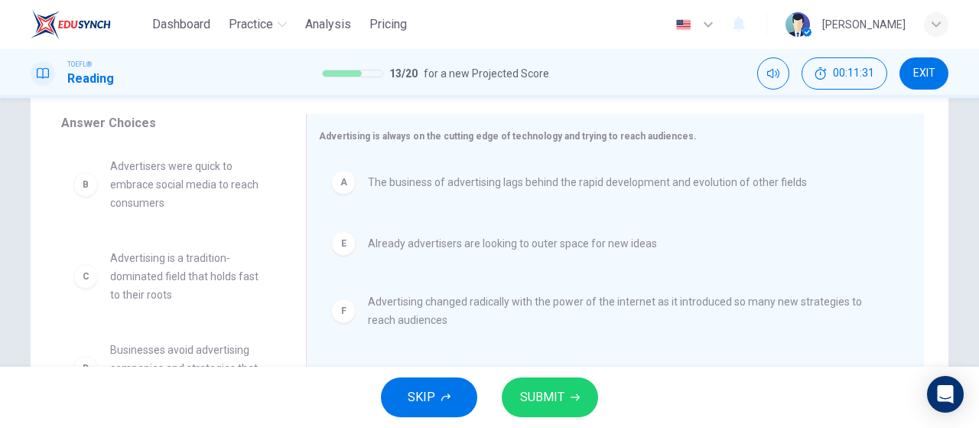
scroll to position [0, 0]
click at [580, 399] on button "SUBMIT" at bounding box center [550, 397] width 96 height 40
